Goal: Task Accomplishment & Management: Complete application form

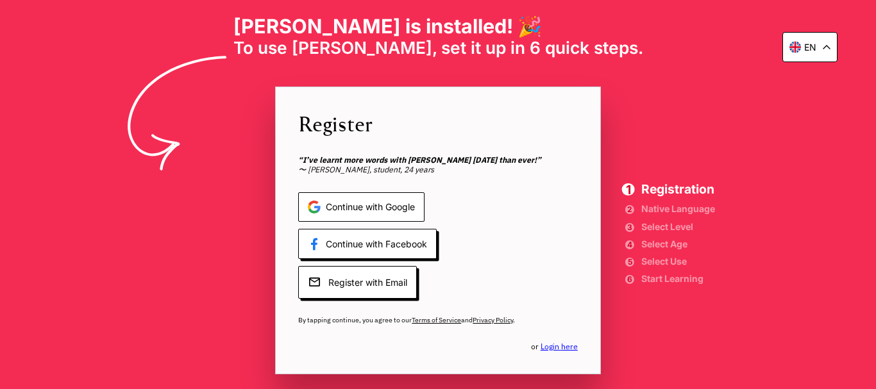
click at [352, 201] on span "Continue with Google" at bounding box center [361, 207] width 126 height 30
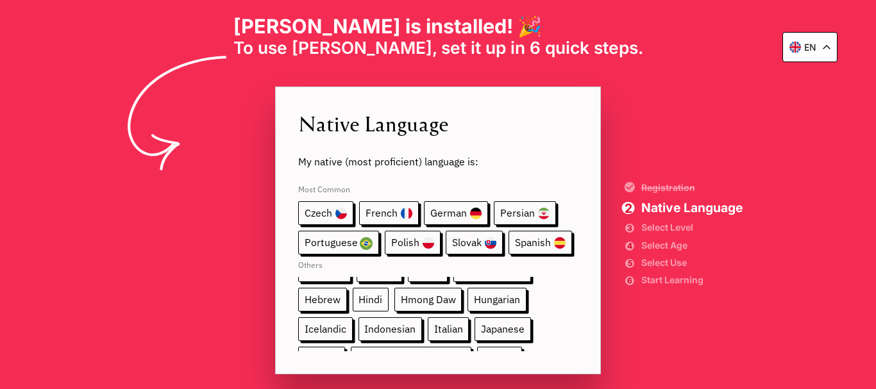
scroll to position [55, 0]
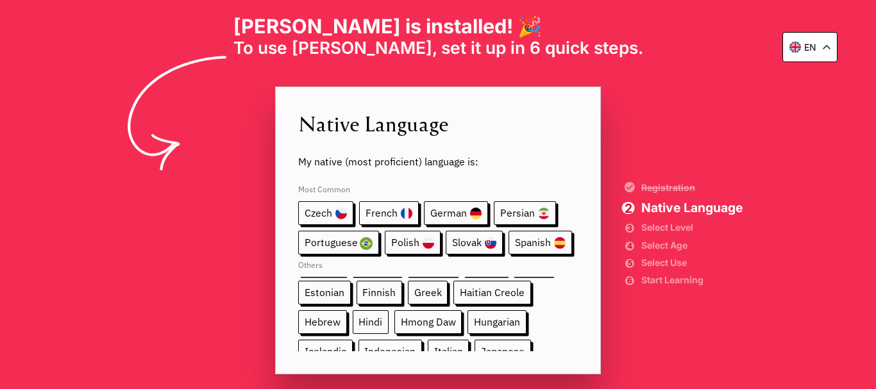
click at [368, 324] on span "Hindi" at bounding box center [371, 322] width 37 height 24
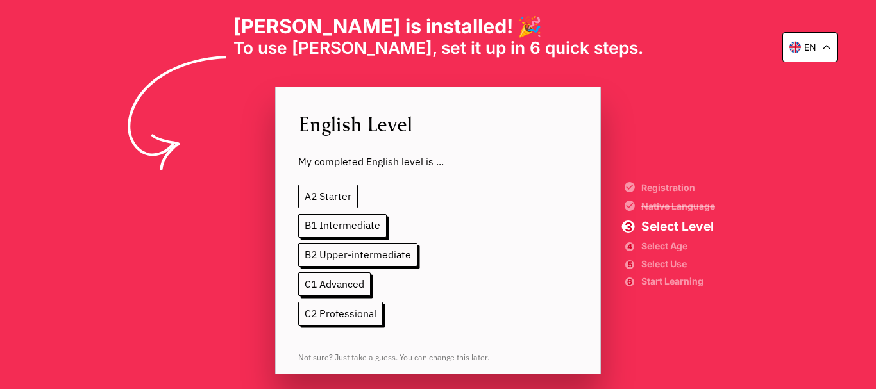
click at [317, 194] on span "A2 Starter" at bounding box center [328, 197] width 60 height 24
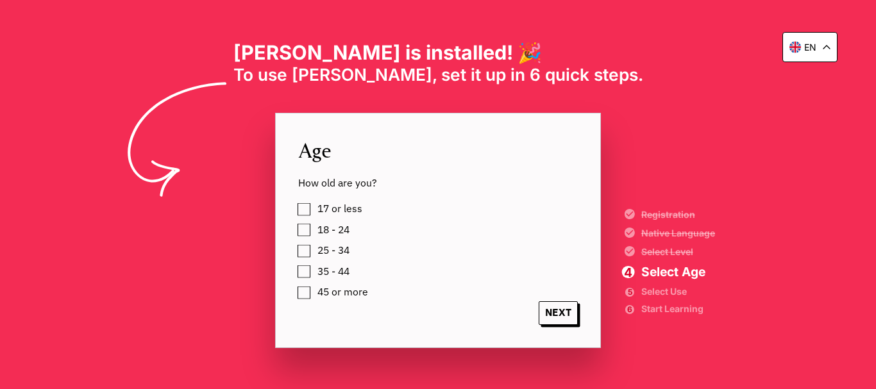
click at [313, 211] on label "17 or less" at bounding box center [337, 209] width 49 height 18
click at [305, 231] on div "17 or less 18 - 24 25 - 34 35 - 44 45 or more" at bounding box center [449, 250] width 302 height 101
click at [562, 315] on span "NEXT" at bounding box center [558, 313] width 39 height 24
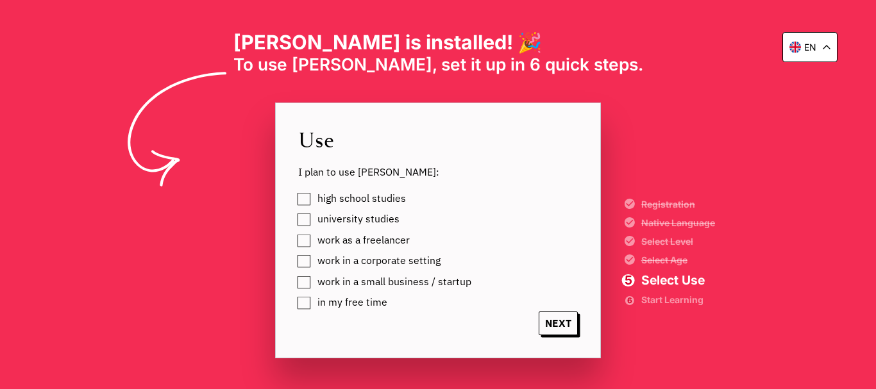
click at [313, 199] on label "high school studies" at bounding box center [359, 199] width 93 height 18
click at [561, 319] on span "NEXT" at bounding box center [558, 324] width 39 height 24
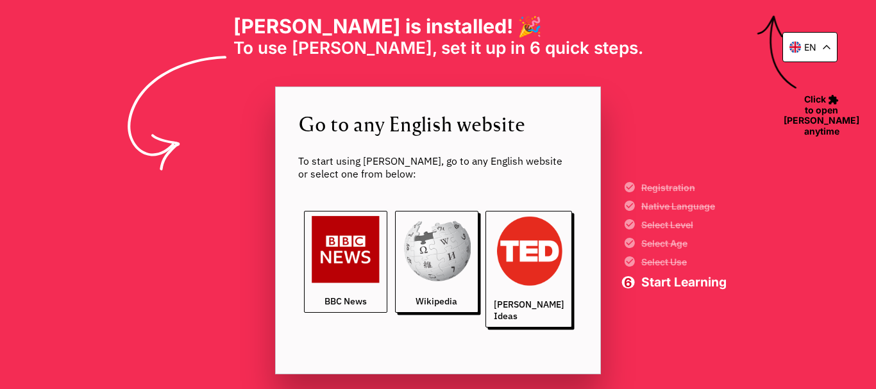
click at [356, 280] on img at bounding box center [346, 250] width 68 height 68
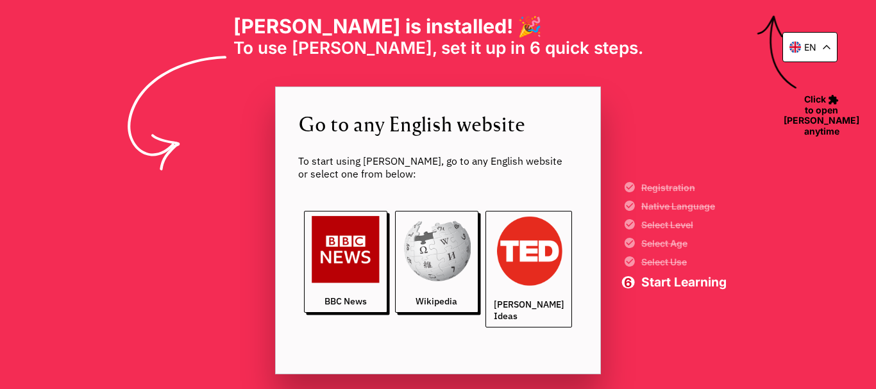
click at [536, 258] on img at bounding box center [529, 251] width 71 height 71
